Goal: Transaction & Acquisition: Purchase product/service

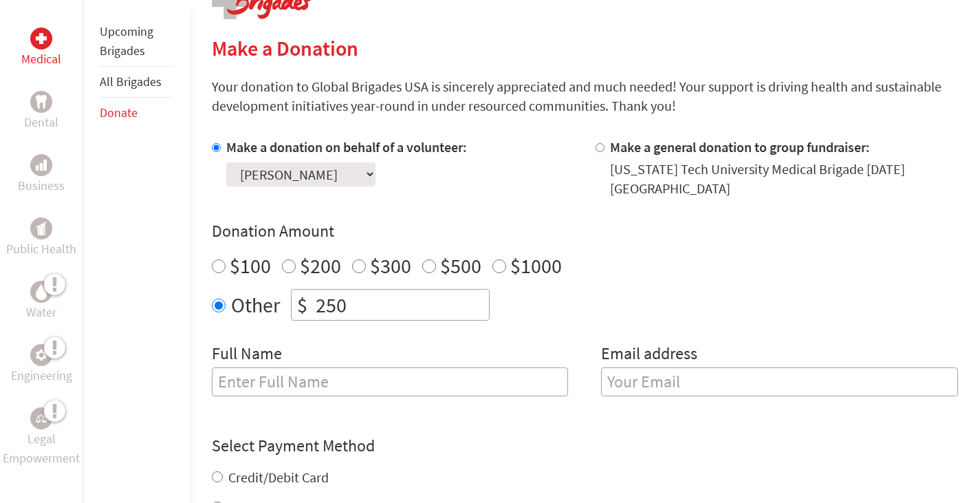
click at [291, 372] on input "text" at bounding box center [390, 381] width 357 height 29
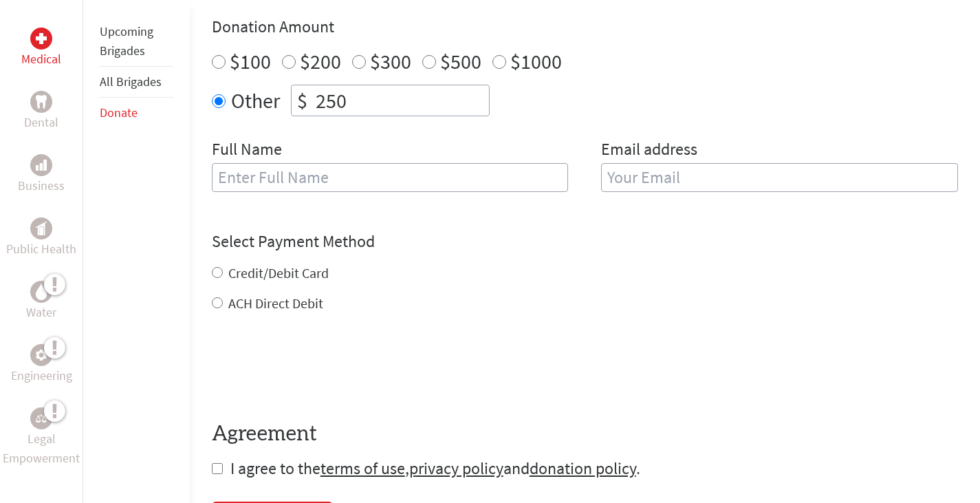
scroll to position [510, 0]
type input "[PERSON_NAME]"
click at [633, 164] on input "email" at bounding box center [779, 178] width 357 height 29
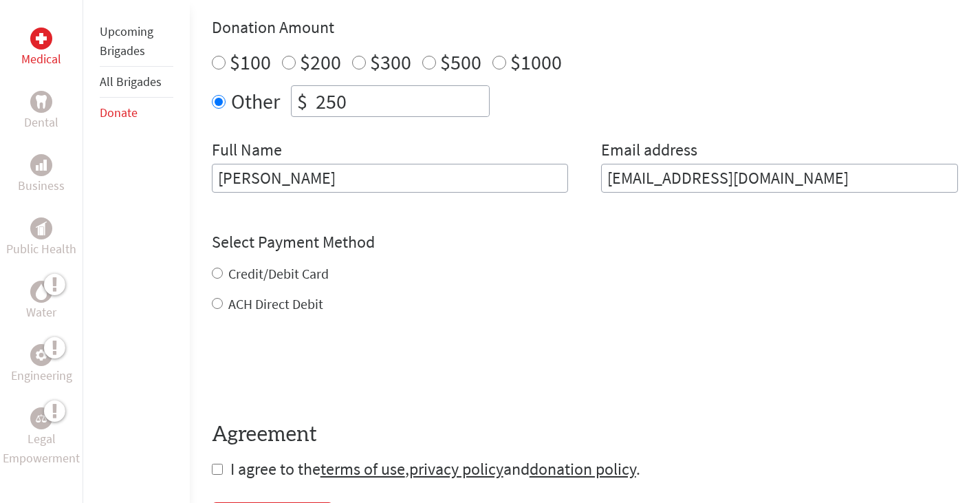
type input "[EMAIL_ADDRESS][DOMAIN_NAME]"
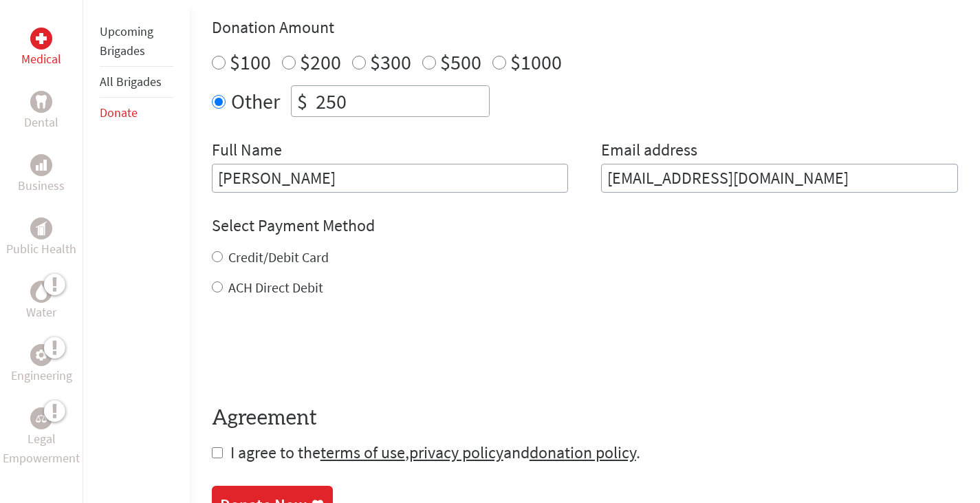
click at [215, 258] on div "Credit/Debit Card ACH Direct Debit" at bounding box center [585, 271] width 746 height 49
click at [215, 251] on input "Credit/Debit Card" at bounding box center [217, 256] width 11 height 11
radio input "true"
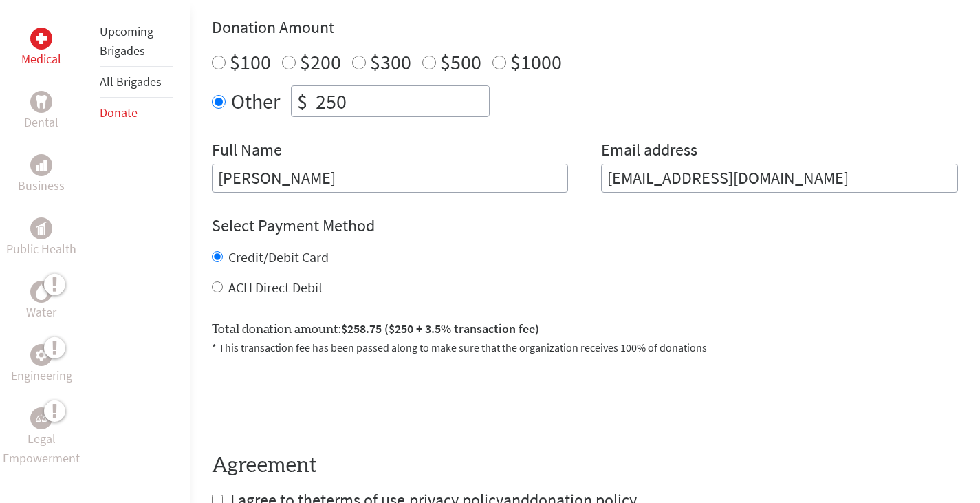
click at [325, 339] on p "* This transaction fee has been passed along to make sure that the organization…" at bounding box center [585, 347] width 746 height 16
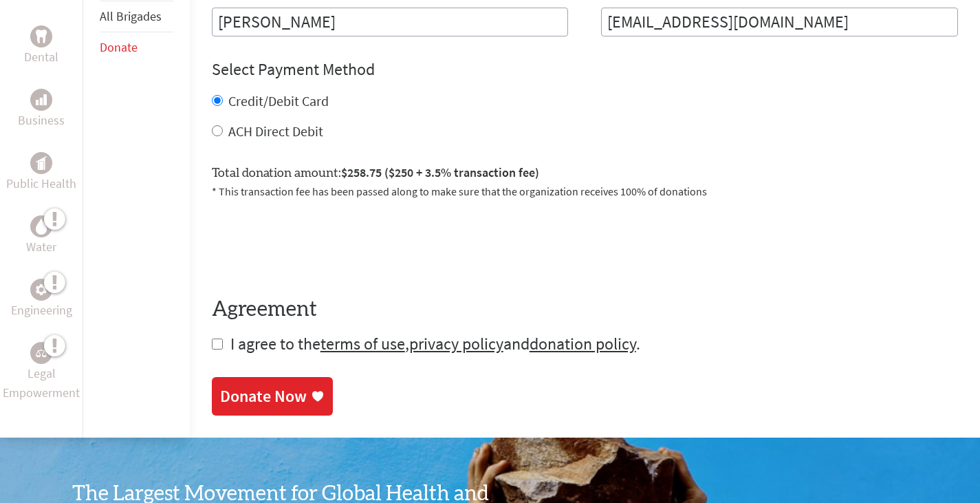
scroll to position [676, 0]
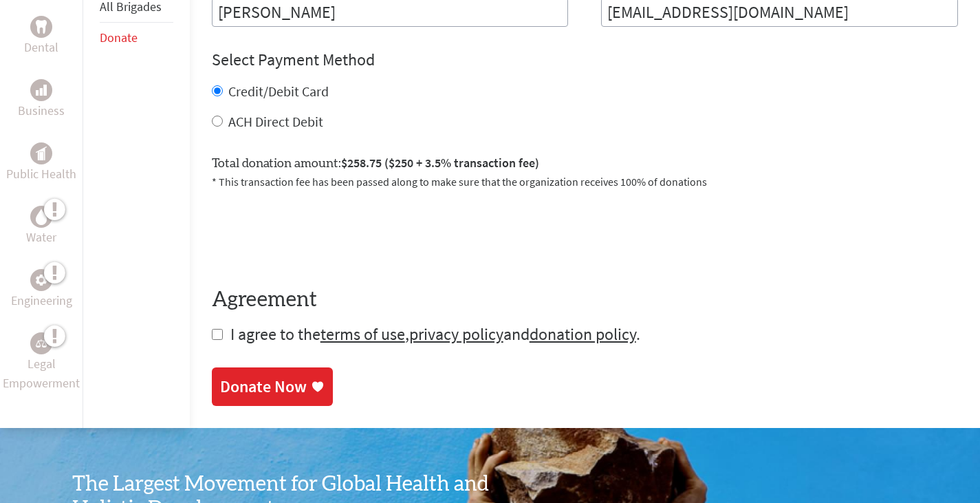
click at [213, 329] on input "checkbox" at bounding box center [217, 334] width 11 height 11
checkbox input "true"
click at [271, 379] on div "Donate Now" at bounding box center [263, 388] width 87 height 22
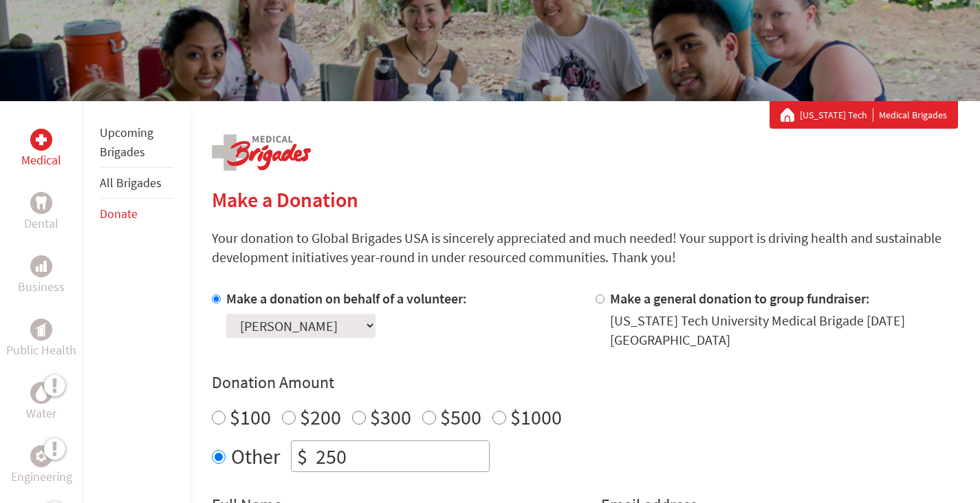
scroll to position [229, 0]
